Goal: Information Seeking & Learning: Learn about a topic

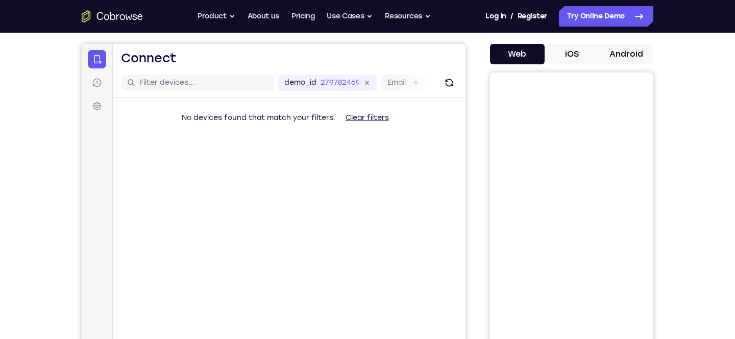
scroll to position [100, 0]
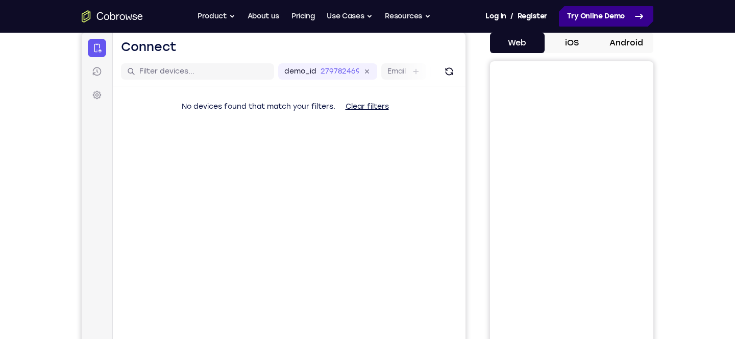
click at [611, 11] on link "Try Online Demo" at bounding box center [606, 16] width 94 height 20
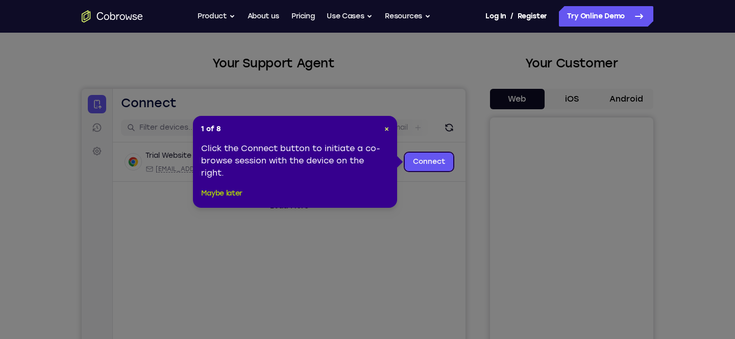
click at [229, 191] on button "Maybe later" at bounding box center [221, 193] width 41 height 12
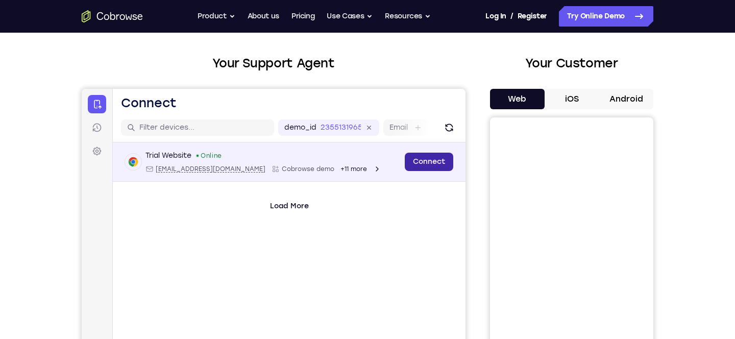
click at [428, 162] on link "Connect" at bounding box center [429, 162] width 49 height 18
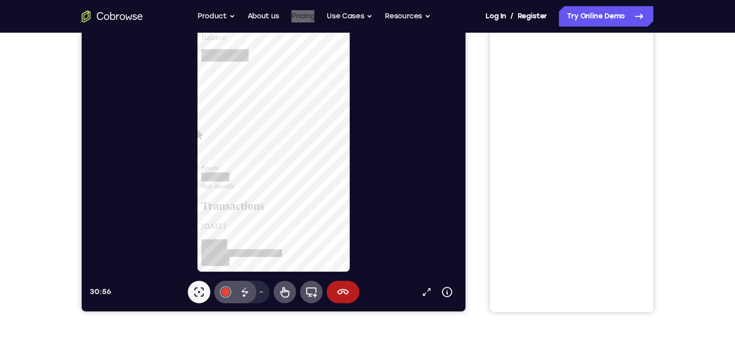
scroll to position [167, 0]
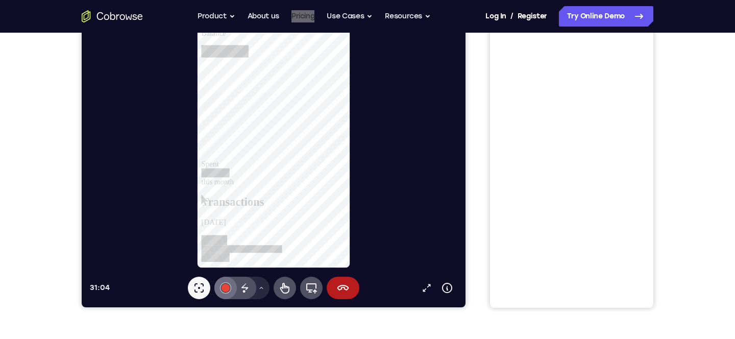
click at [230, 290] on button "#e94435" at bounding box center [225, 288] width 22 height 22
click at [247, 289] on icon at bounding box center [245, 286] width 7 height 7
click at [281, 288] on icon at bounding box center [285, 288] width 12 height 12
click at [313, 289] on icon at bounding box center [311, 288] width 12 height 12
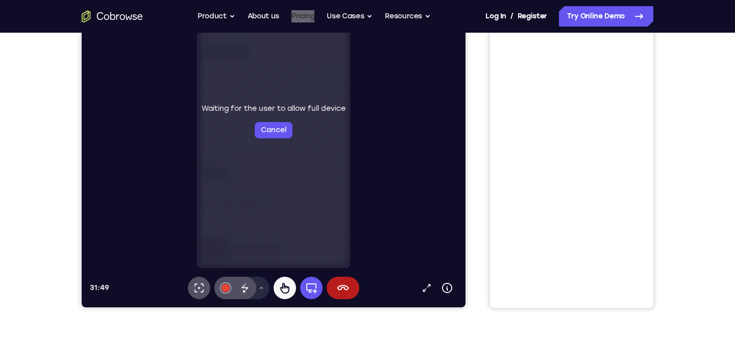
click at [263, 145] on div "Waiting for the user to allow full device Cancel" at bounding box center [274, 120] width 153 height 293
click at [267, 138] on button "Cancel" at bounding box center [274, 130] width 38 height 16
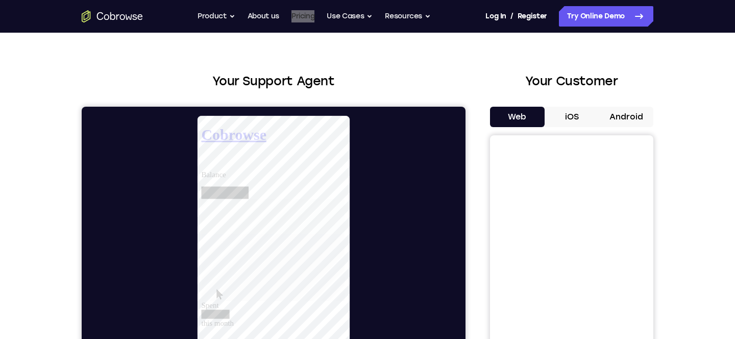
scroll to position [24, 0]
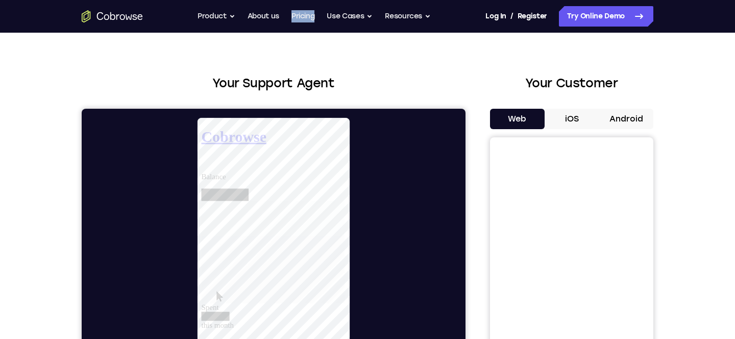
click at [542, 116] on button "Web" at bounding box center [517, 119] width 55 height 20
click at [572, 118] on button "iOS" at bounding box center [572, 119] width 55 height 20
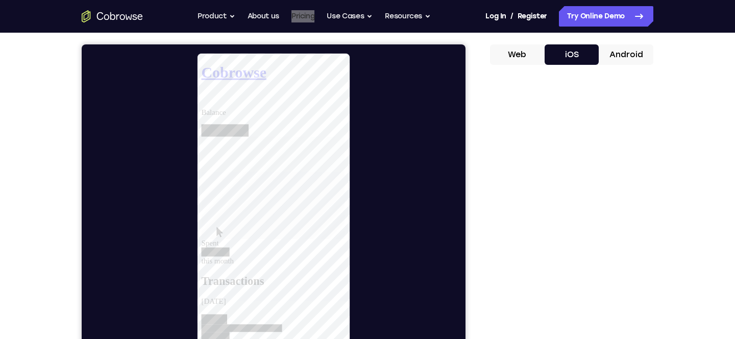
scroll to position [90, 0]
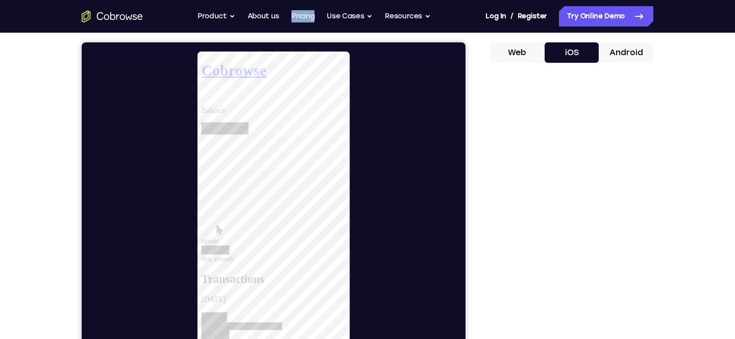
click at [618, 60] on button "Android" at bounding box center [626, 52] width 55 height 20
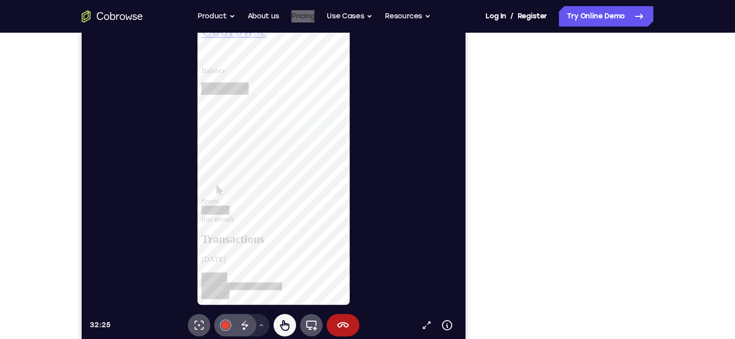
scroll to position [131, 0]
click at [348, 325] on icon at bounding box center [344, 325] width 12 height 6
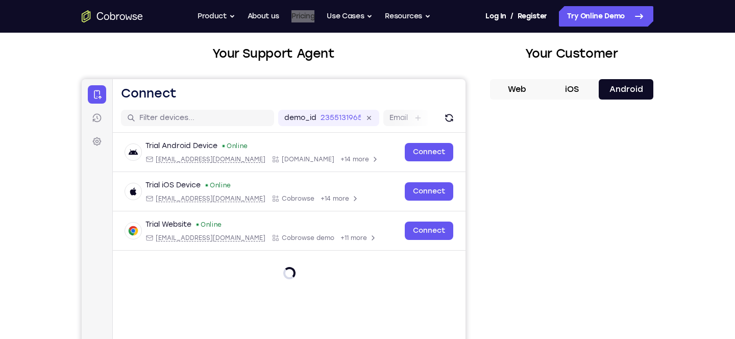
scroll to position [51, 0]
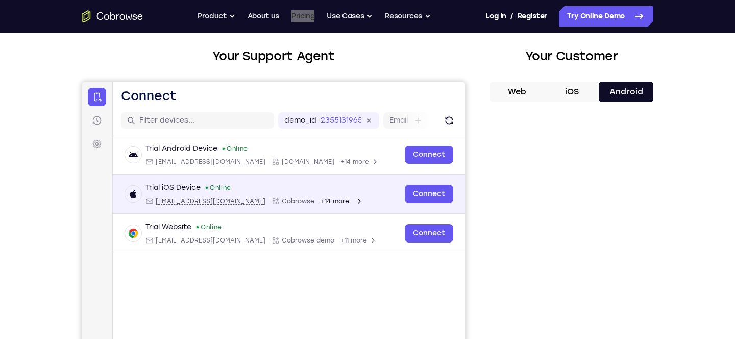
click at [355, 200] on icon "Open device details" at bounding box center [359, 201] width 8 height 8
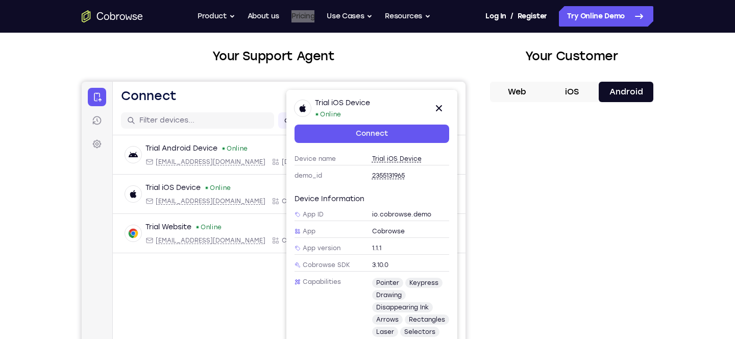
scroll to position [0, 0]
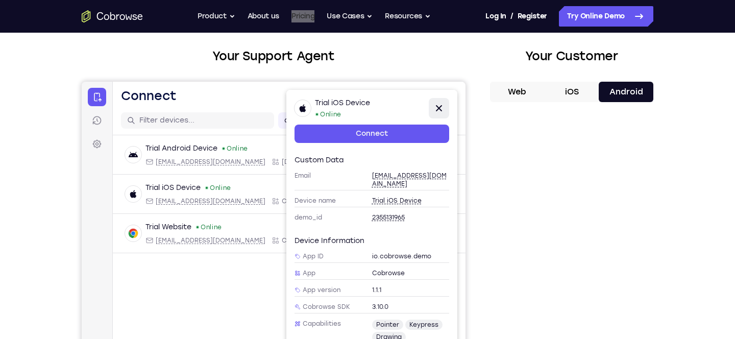
click at [439, 105] on icon at bounding box center [439, 108] width 12 height 12
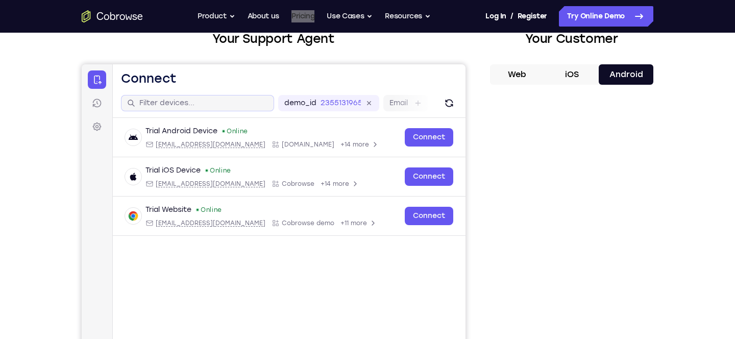
scroll to position [56, 0]
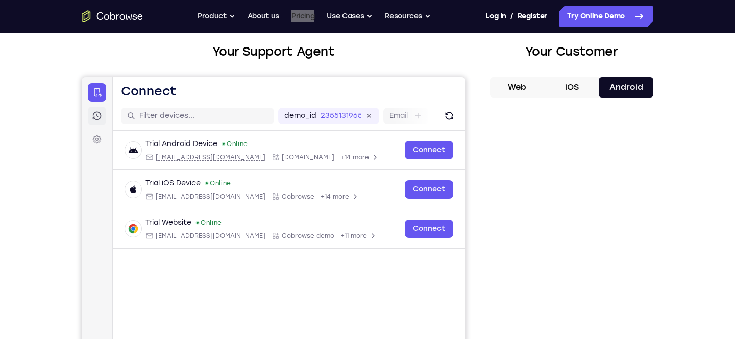
click at [95, 111] on icon at bounding box center [97, 116] width 10 height 10
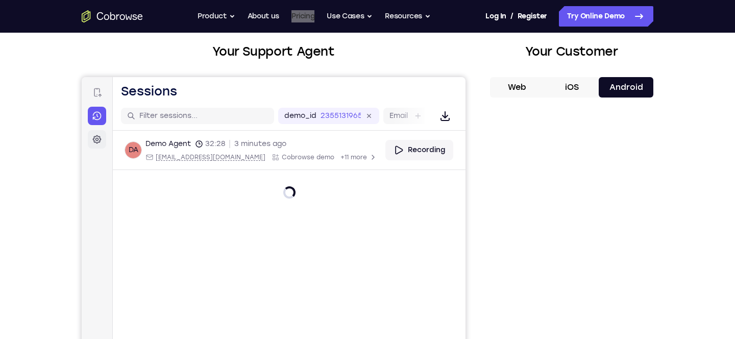
click at [95, 136] on icon at bounding box center [97, 139] width 9 height 9
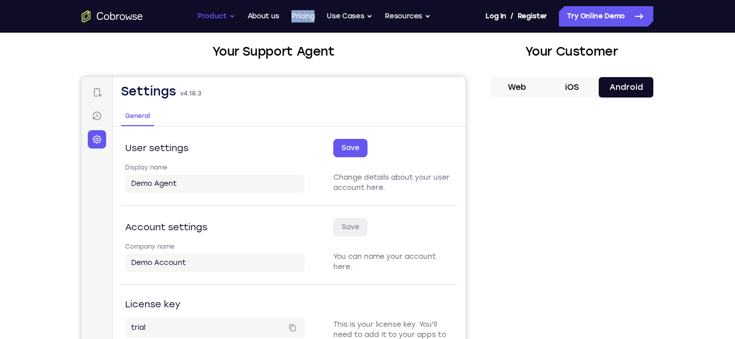
click at [222, 13] on button "Product" at bounding box center [217, 16] width 38 height 20
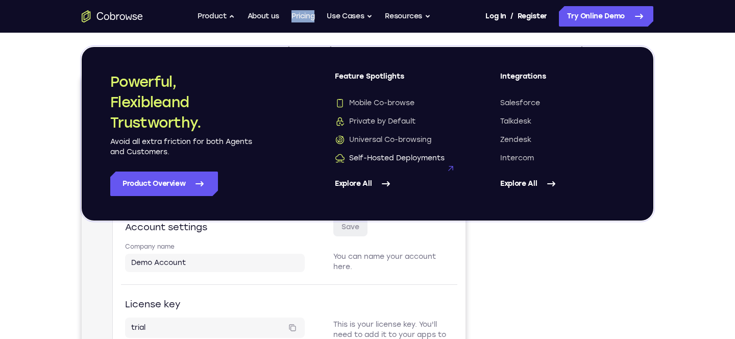
click at [393, 158] on span "Self-Hosted Deployments" at bounding box center [390, 158] width 110 height 10
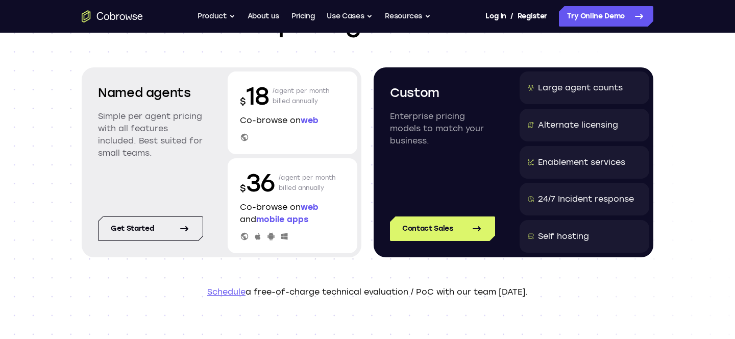
scroll to position [111, 0]
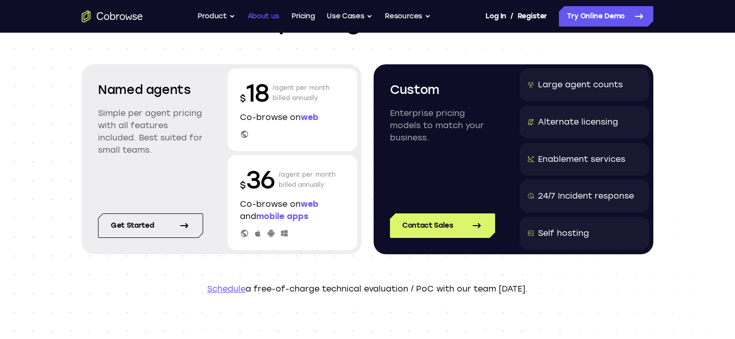
click at [260, 23] on link "About us" at bounding box center [264, 16] width 32 height 20
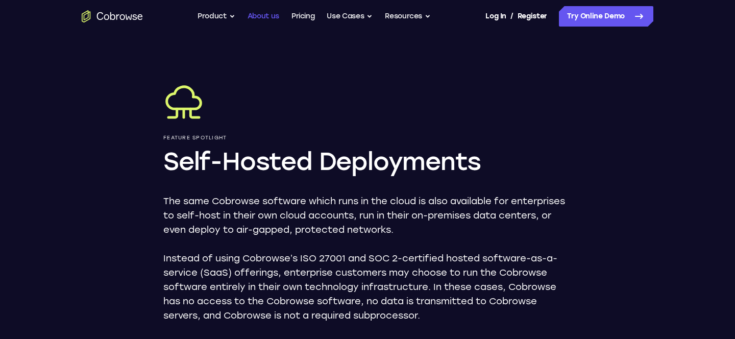
click at [265, 17] on link "About us" at bounding box center [264, 16] width 32 height 20
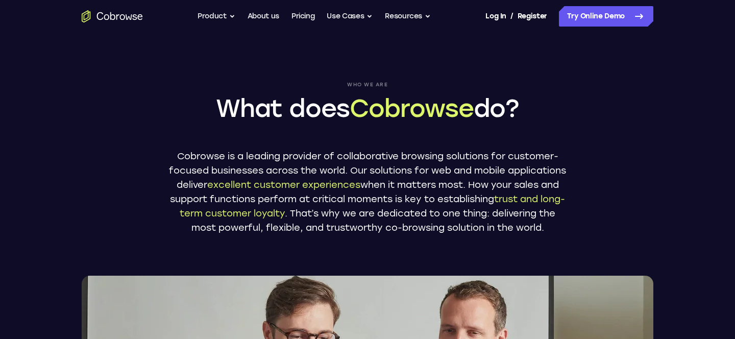
click at [305, 18] on link "Pricing" at bounding box center [303, 16] width 23 height 20
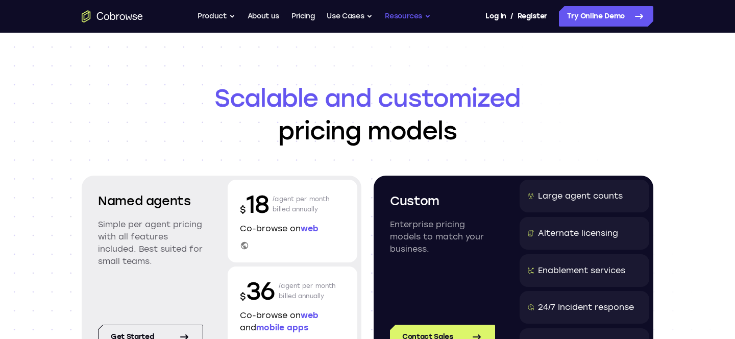
click at [402, 14] on button "Resources" at bounding box center [408, 16] width 46 height 20
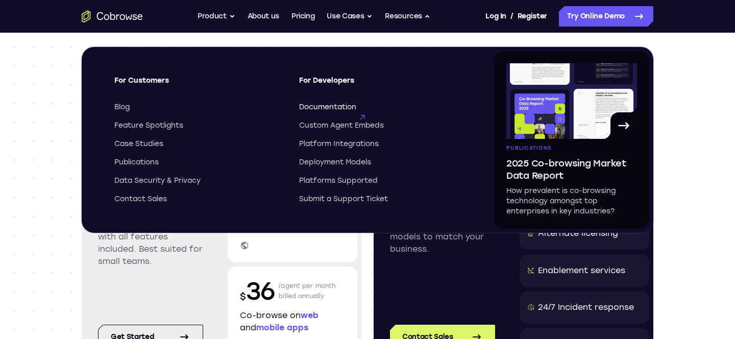
click at [329, 107] on span "Documentation" at bounding box center [327, 107] width 57 height 10
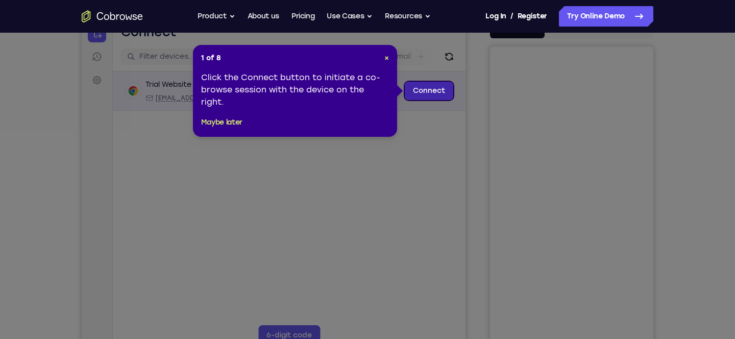
click at [424, 84] on link "Connect" at bounding box center [429, 91] width 49 height 18
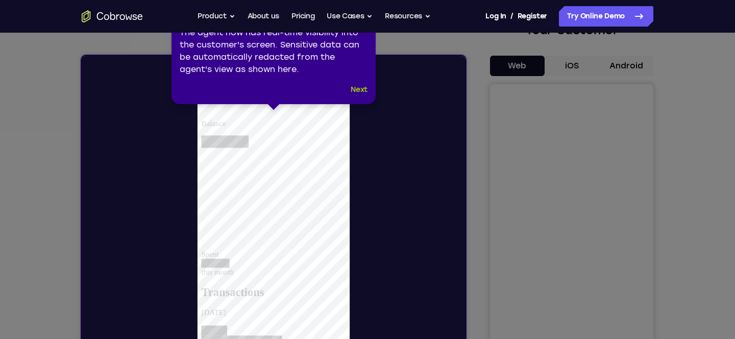
click at [357, 92] on button "Next" at bounding box center [359, 90] width 17 height 12
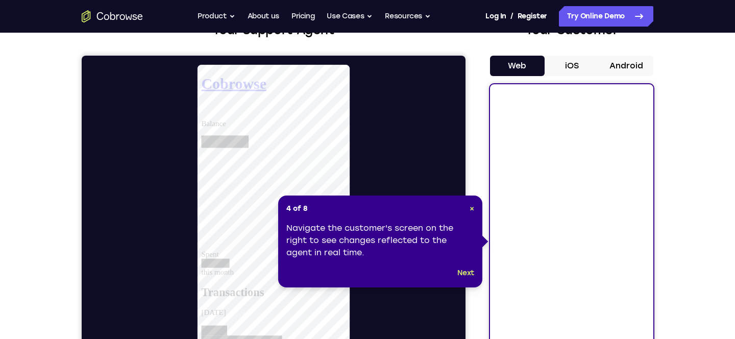
scroll to position [86, 0]
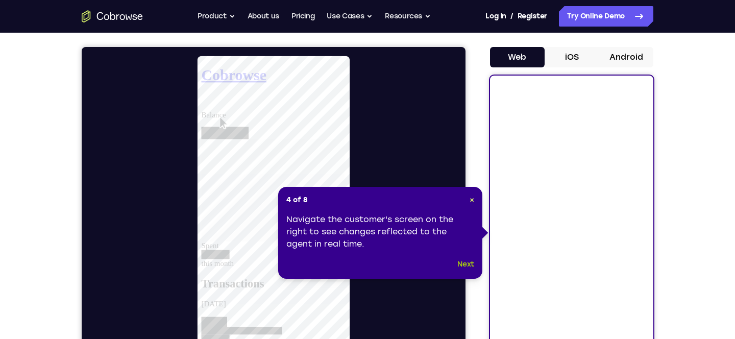
click at [463, 266] on button "Next" at bounding box center [466, 264] width 17 height 12
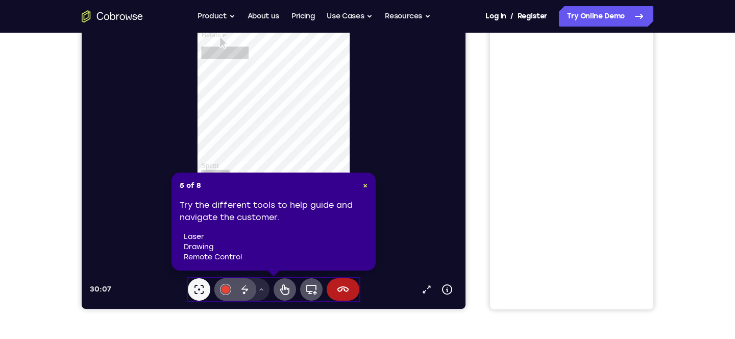
scroll to position [166, 0]
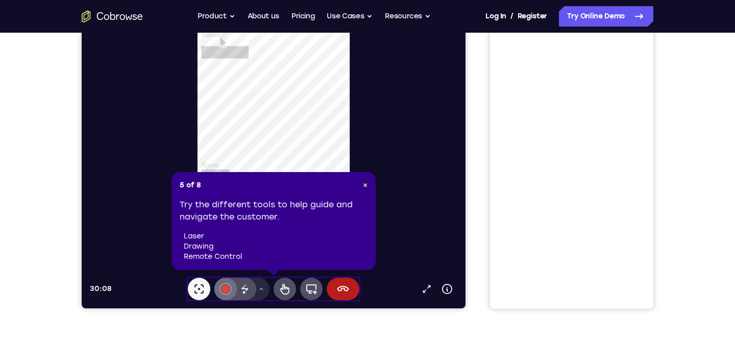
click at [227, 287] on div at bounding box center [226, 289] width 8 height 8
click at [215, 291] on button "#e94435" at bounding box center [225, 289] width 22 height 22
click at [366, 186] on span "×" at bounding box center [365, 185] width 5 height 9
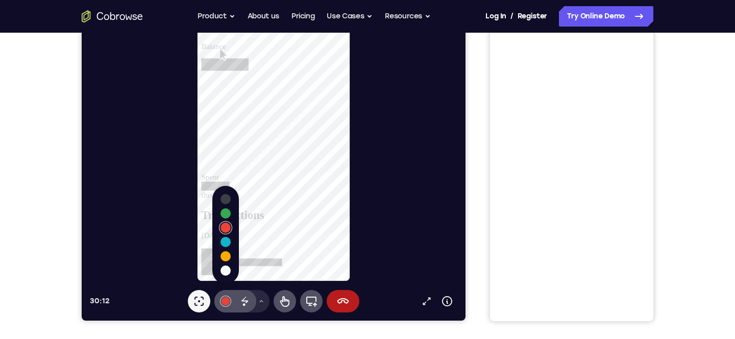
scroll to position [152, 0]
